Goal: Navigation & Orientation: Go to known website

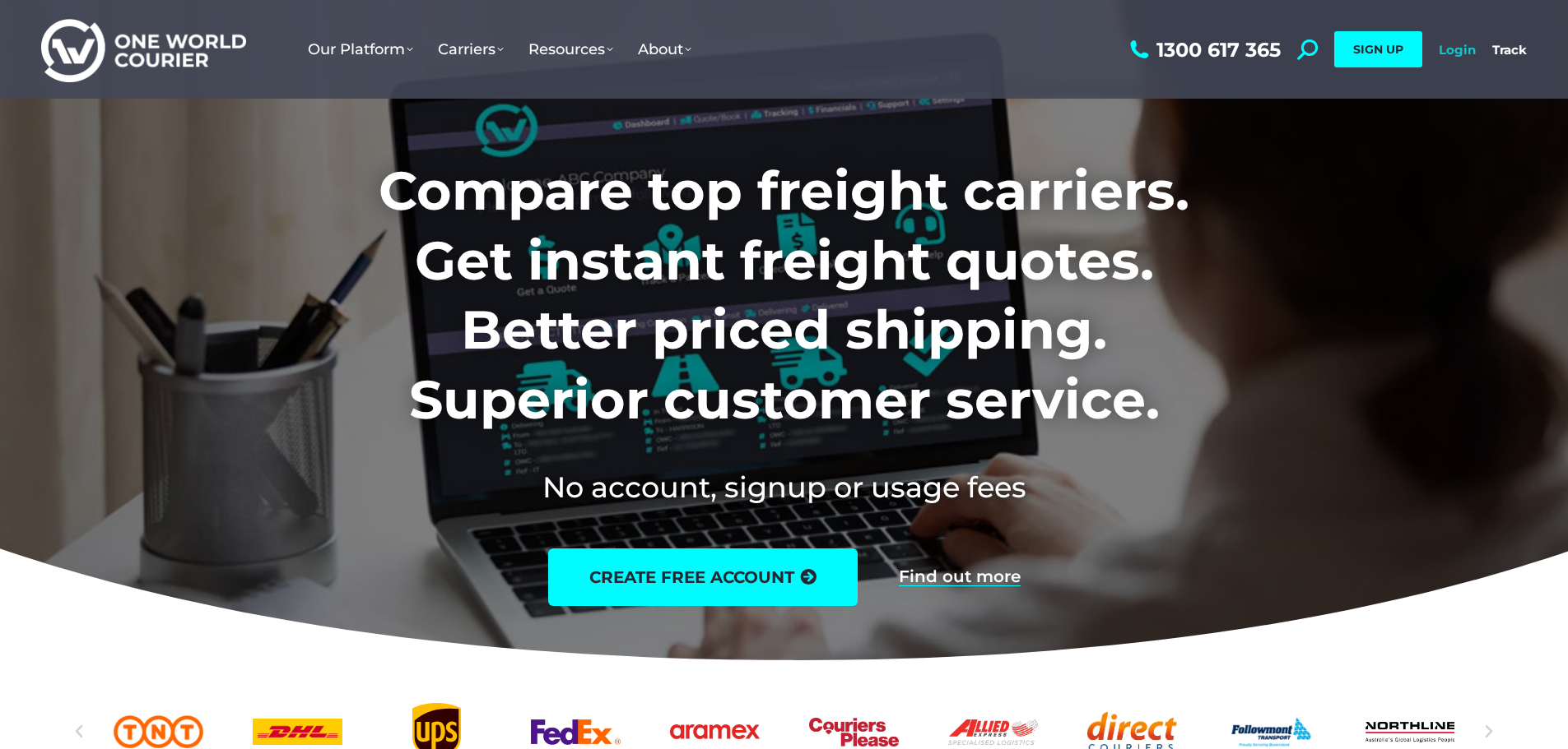
click at [1459, 47] on link "Login" at bounding box center [1457, 50] width 37 height 16
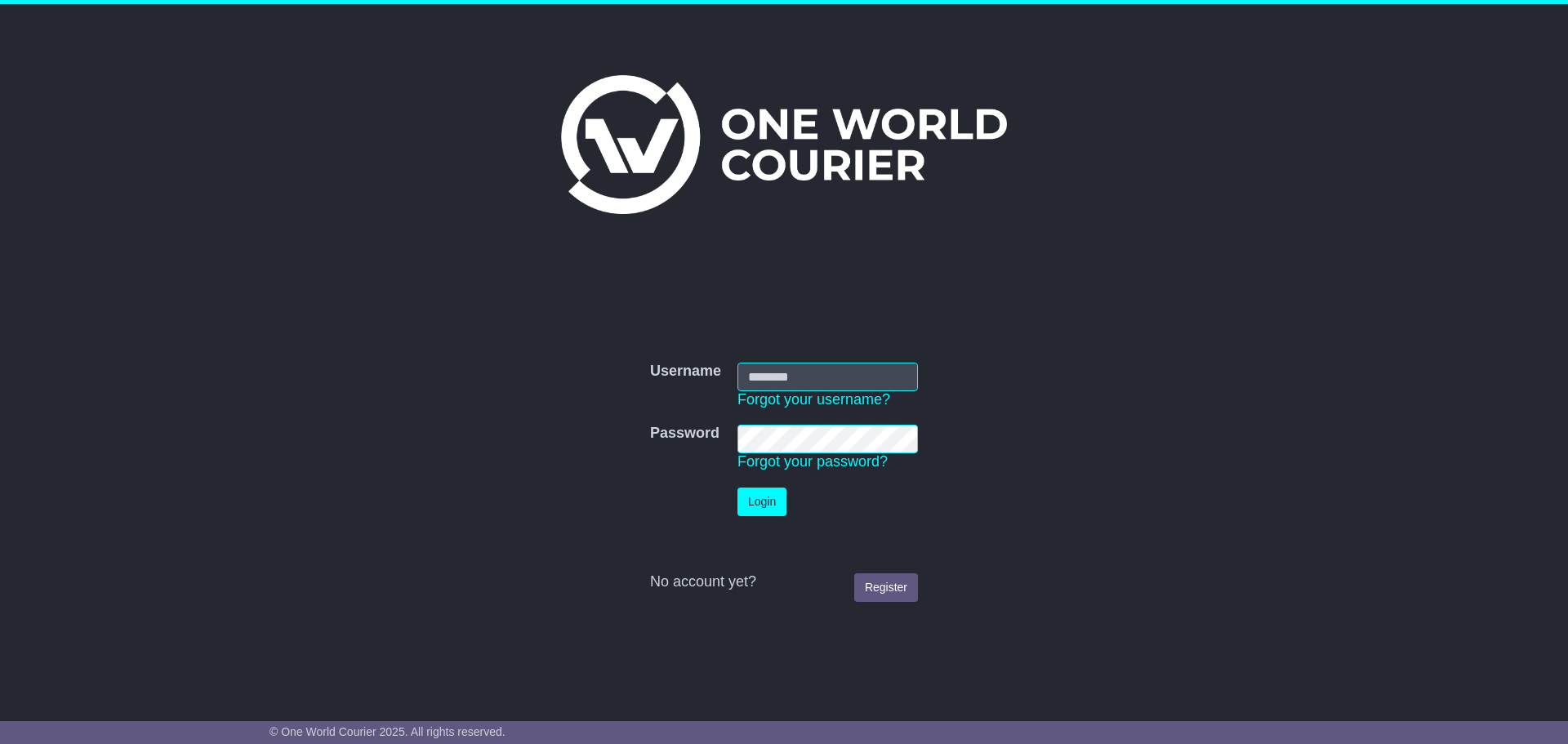
type input "**********"
click at [770, 503] on button "Login" at bounding box center [762, 501] width 49 height 28
